Goal: Task Accomplishment & Management: Use online tool/utility

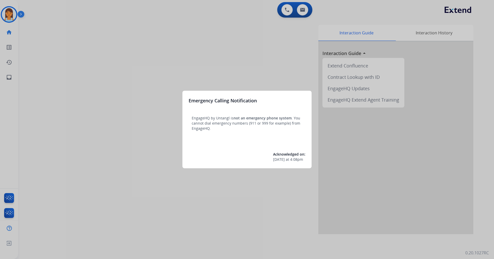
click at [54, 10] on div at bounding box center [247, 129] width 494 height 259
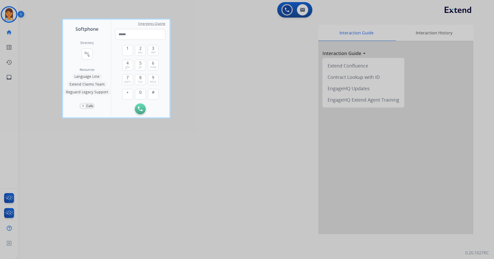
click at [16, 13] on div at bounding box center [247, 129] width 494 height 259
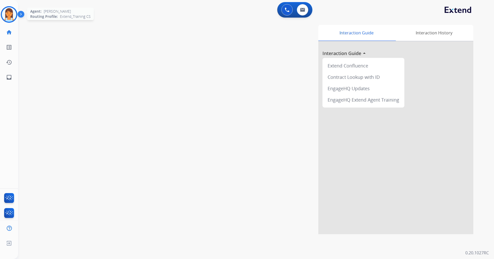
click at [8, 15] on img at bounding box center [9, 14] width 14 height 14
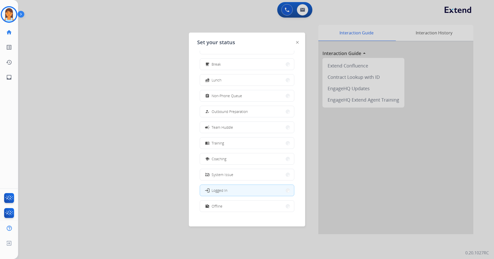
scroll to position [17, 0]
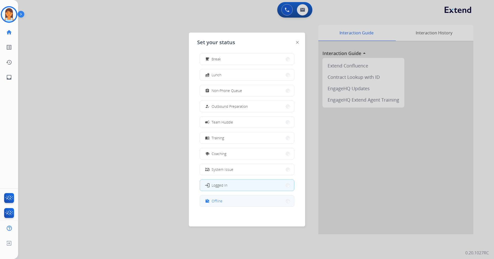
click at [253, 201] on button "work_off Offline" at bounding box center [247, 200] width 94 height 11
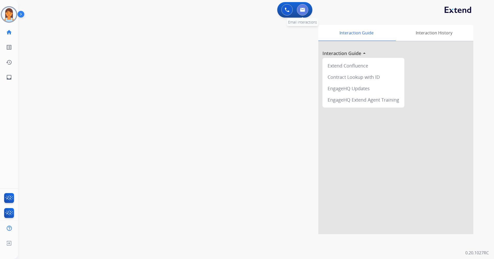
click at [302, 6] on button at bounding box center [302, 9] width 11 height 11
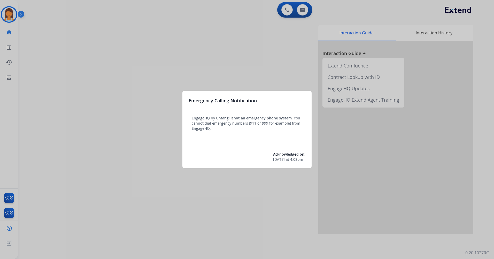
click at [240, 57] on div at bounding box center [247, 129] width 494 height 259
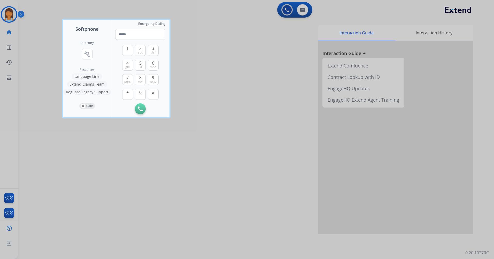
drag, startPoint x: 250, startPoint y: 18, endPoint x: 246, endPoint y: 18, distance: 3.9
click at [250, 18] on div at bounding box center [247, 129] width 494 height 259
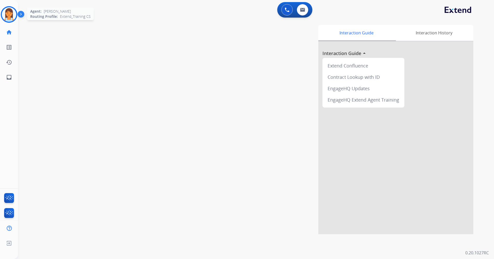
click at [10, 18] on img at bounding box center [9, 14] width 14 height 14
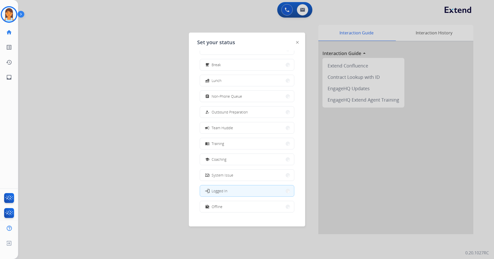
scroll to position [17, 0]
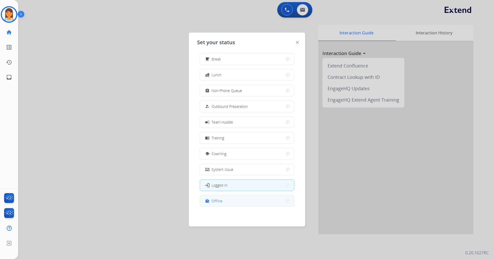
click at [237, 196] on button "work_off Offline" at bounding box center [247, 200] width 94 height 11
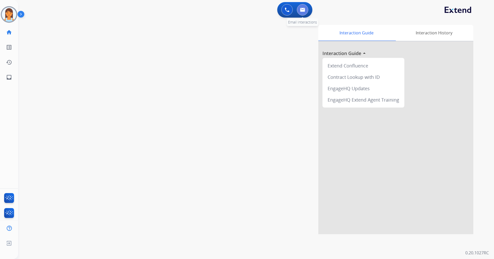
click at [299, 14] on button at bounding box center [302, 9] width 11 height 11
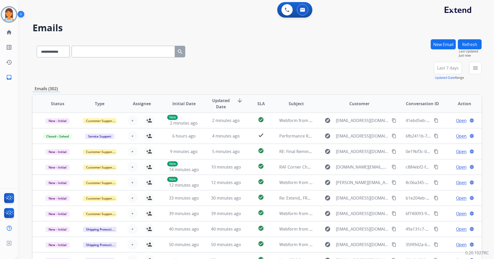
click at [440, 68] on span "Last 7 days" at bounding box center [447, 68] width 21 height 2
drag, startPoint x: 443, startPoint y: 133, endPoint x: 439, endPoint y: 134, distance: 4.1
click at [443, 133] on div "Last 90 days" at bounding box center [446, 131] width 28 height 8
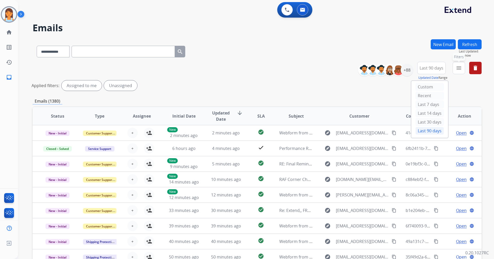
click at [461, 71] on mat-icon "menu" at bounding box center [458, 68] width 6 height 6
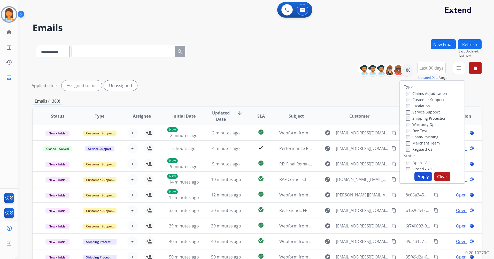
click at [437, 100] on label "Customer Support" at bounding box center [425, 99] width 38 height 5
click at [439, 118] on label "Shipping Protection" at bounding box center [426, 118] width 40 height 5
click at [421, 150] on label "Reguard CS" at bounding box center [419, 149] width 26 height 5
click at [423, 148] on label "New - Initial" at bounding box center [419, 149] width 27 height 5
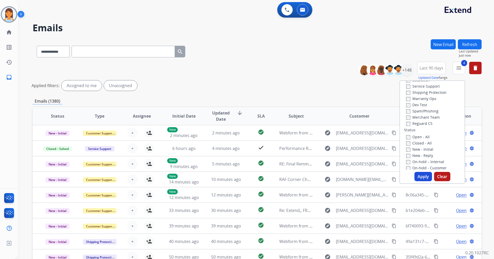
click at [424, 154] on label "New - Reply" at bounding box center [419, 155] width 27 height 5
click at [421, 177] on button "Apply" at bounding box center [423, 176] width 18 height 9
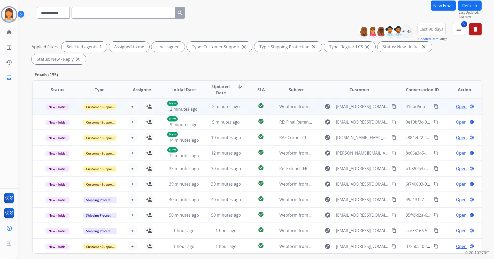
scroll to position [0, 0]
